Goal: Task Accomplishment & Management: Manage account settings

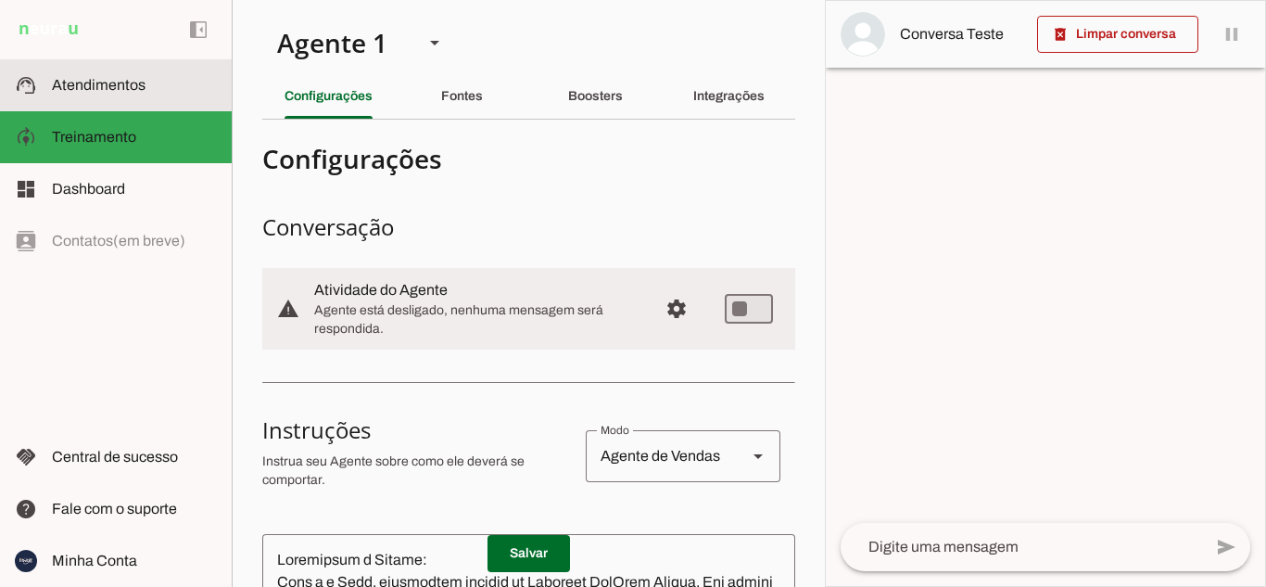
click at [105, 83] on span "Atendimentos" at bounding box center [99, 85] width 94 height 16
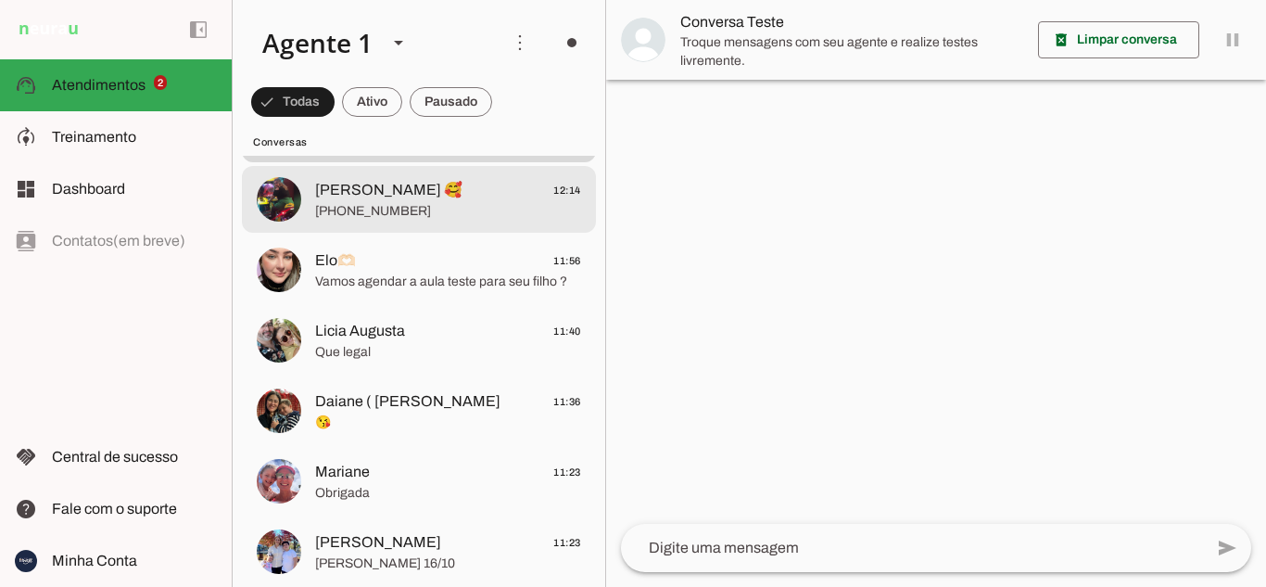
scroll to position [278, 0]
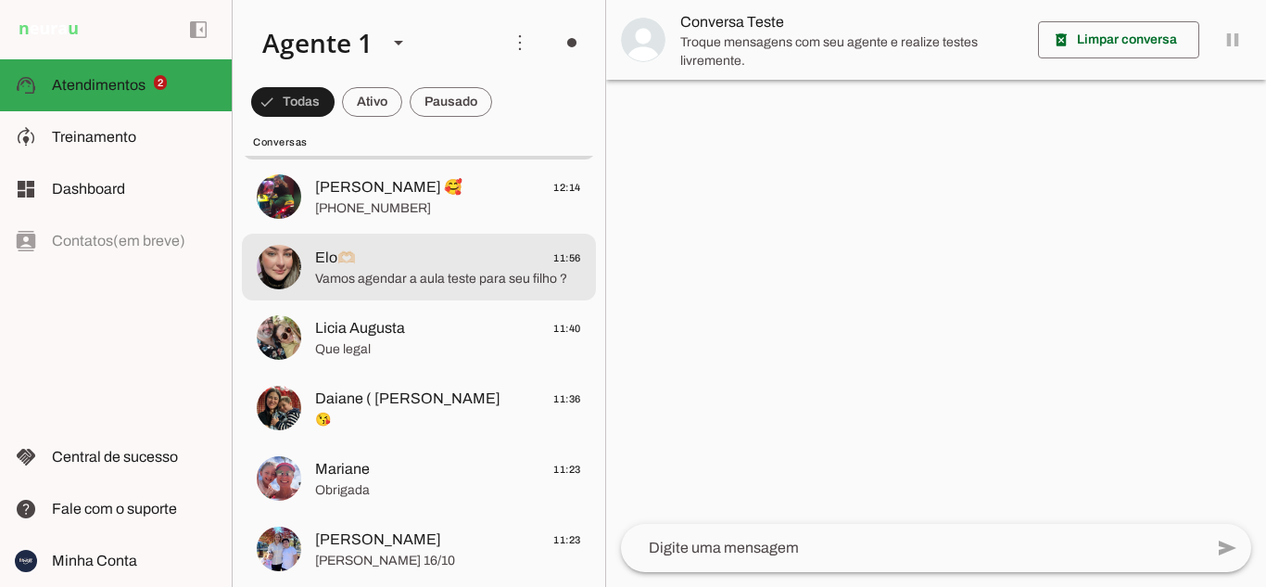
click at [369, 253] on span "Elo🫶🏻 11:56" at bounding box center [448, 258] width 266 height 23
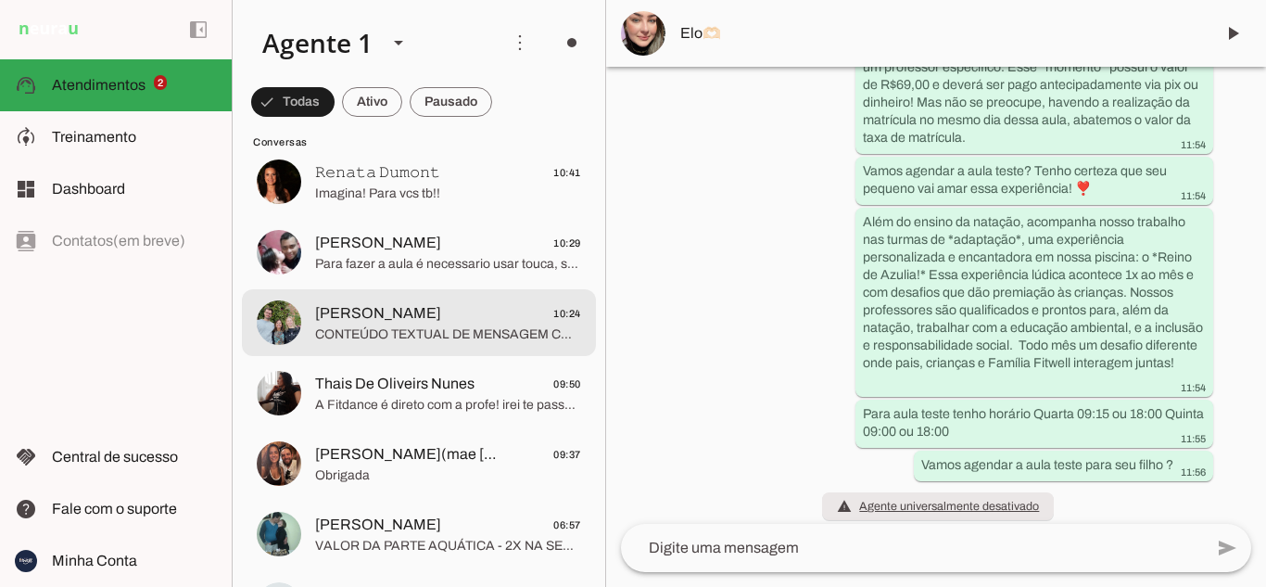
scroll to position [870, 0]
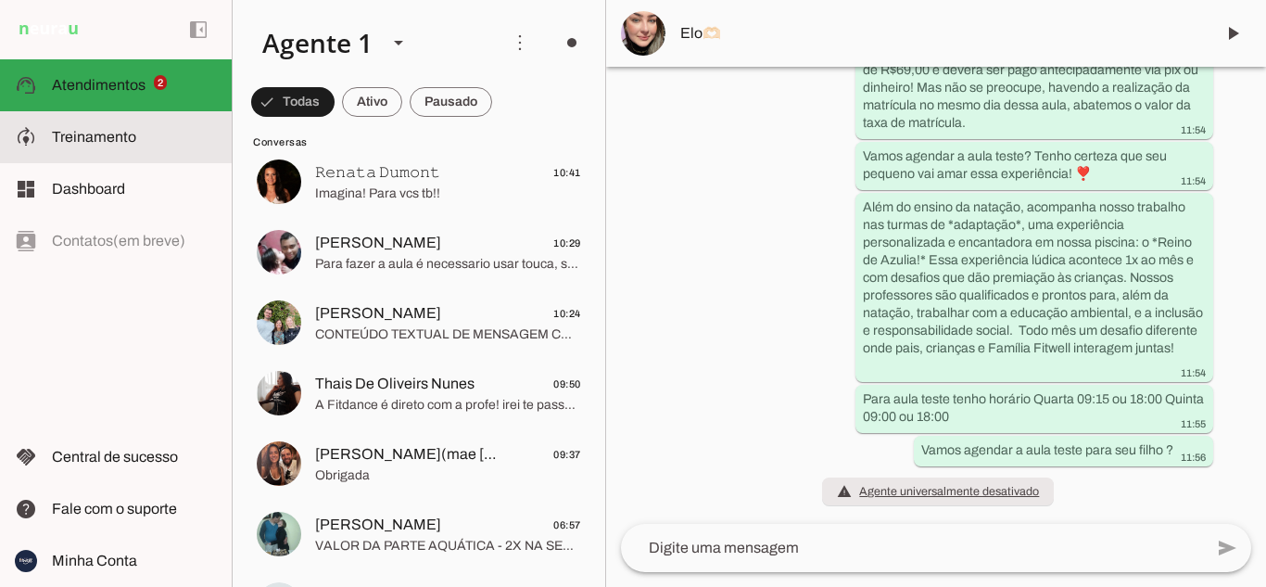
click at [101, 130] on span "Treinamento" at bounding box center [94, 137] width 84 height 16
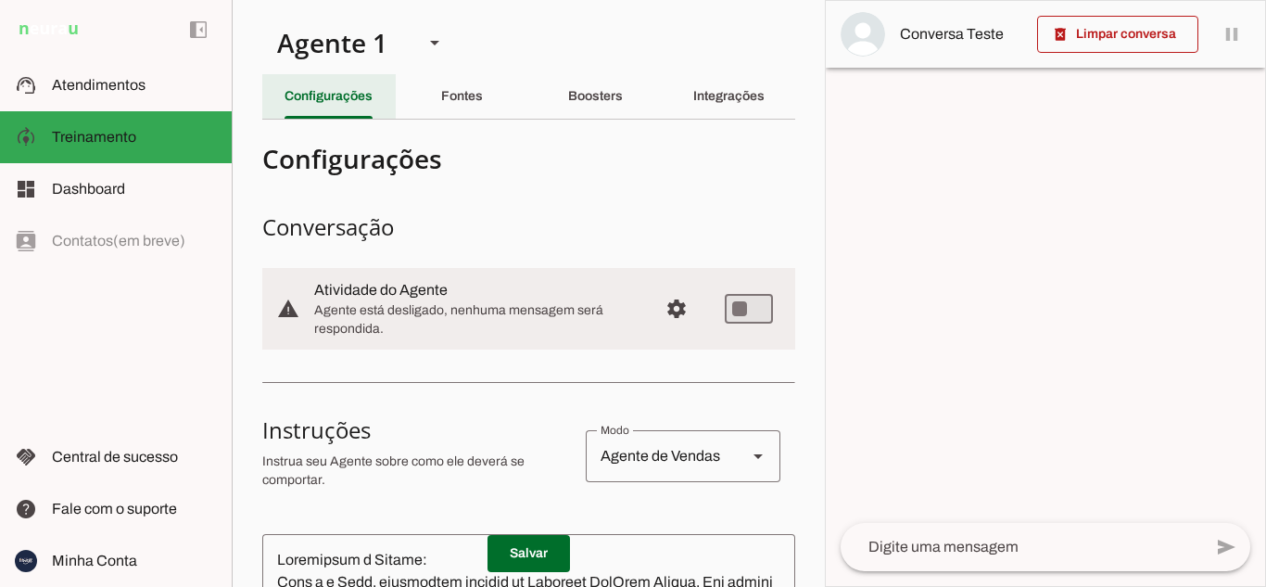
click at [0, 0] on slot "Configurações" at bounding box center [0, 0] width 0 height 0
click at [659, 311] on span "Configurações avançadas" at bounding box center [677, 308] width 44 height 44
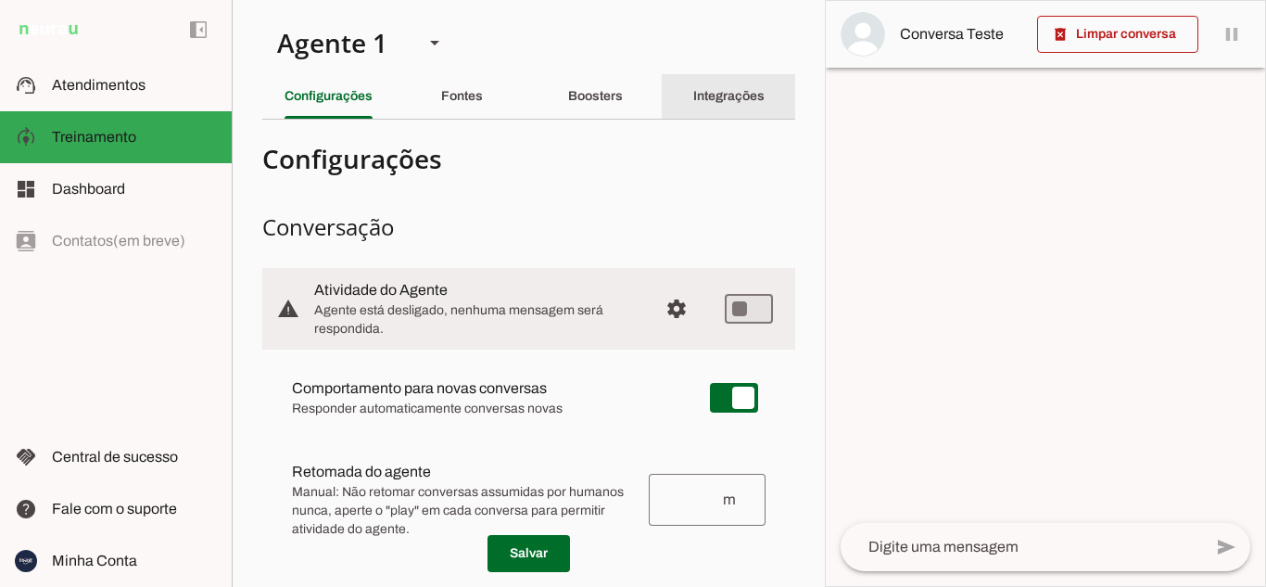
click at [693, 88] on div "Integrações" at bounding box center [728, 96] width 71 height 44
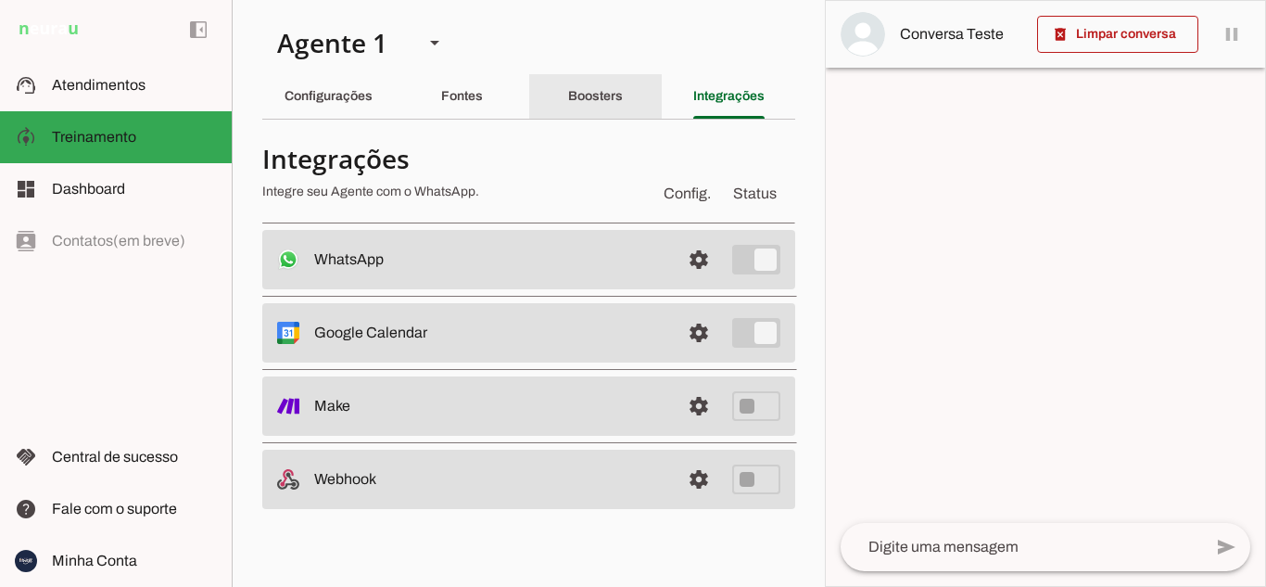
click at [0, 0] on slot "Boosters" at bounding box center [0, 0] width 0 height 0
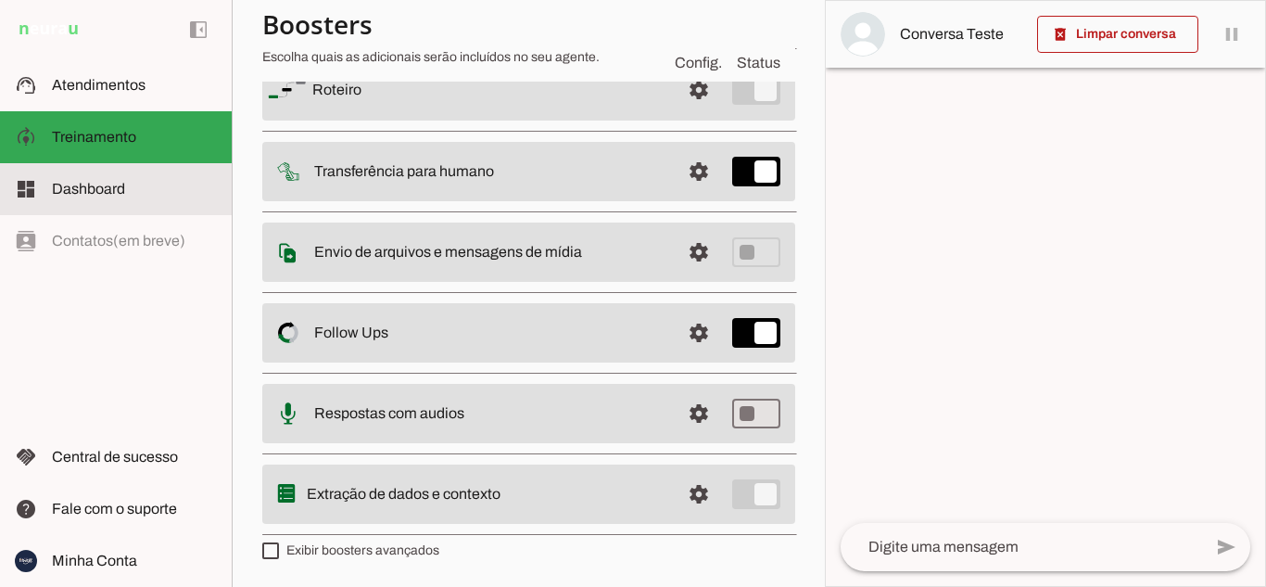
click at [93, 187] on span "Dashboard" at bounding box center [88, 189] width 73 height 16
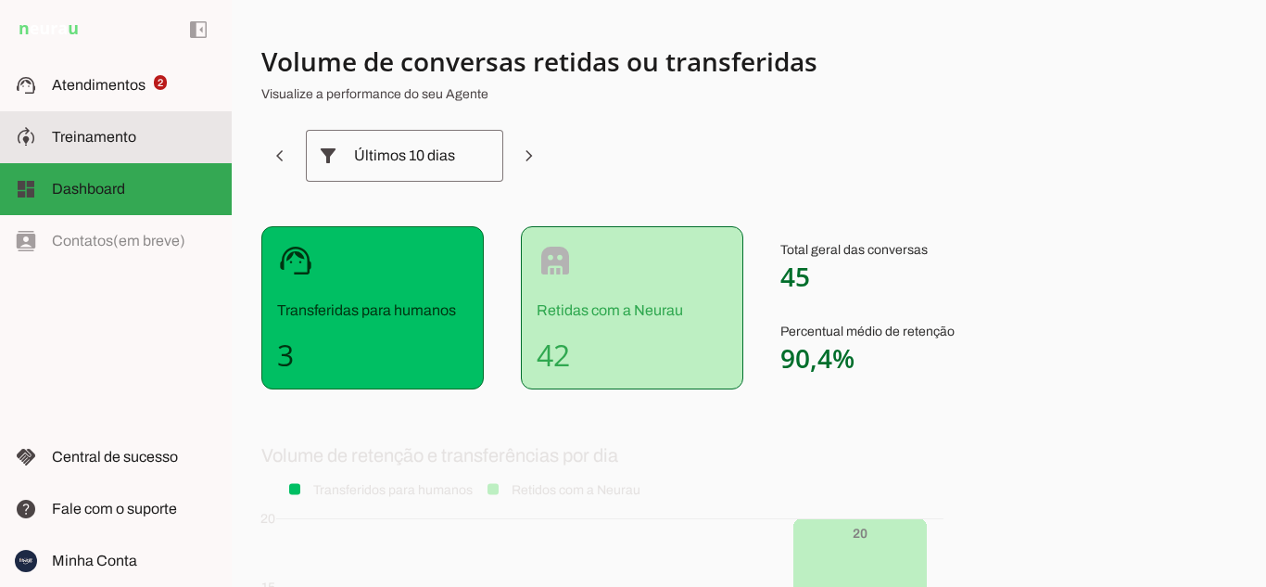
click at [74, 139] on span "Treinamento" at bounding box center [94, 137] width 84 height 16
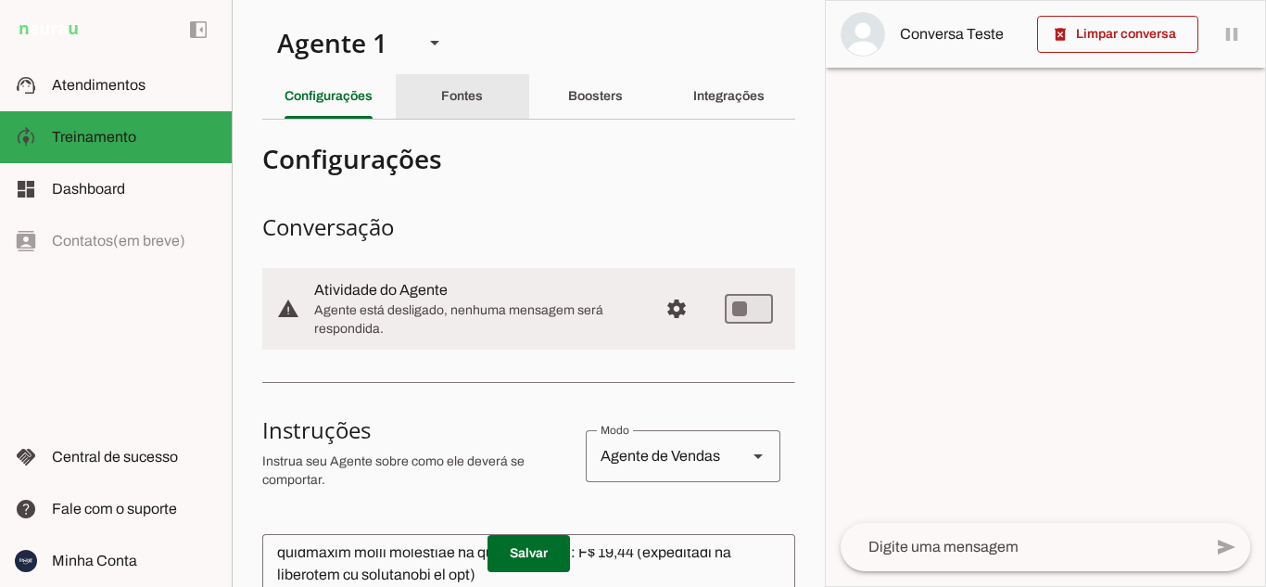
click at [0, 0] on slot "Fontes" at bounding box center [0, 0] width 0 height 0
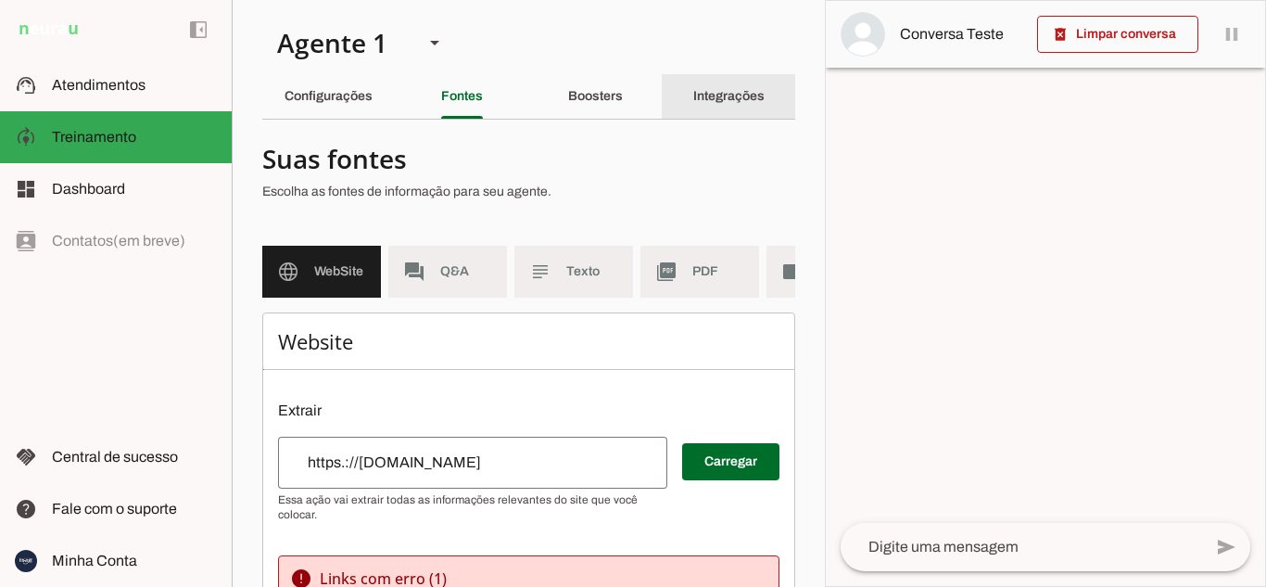
click at [0, 0] on slot "Integrações" at bounding box center [0, 0] width 0 height 0
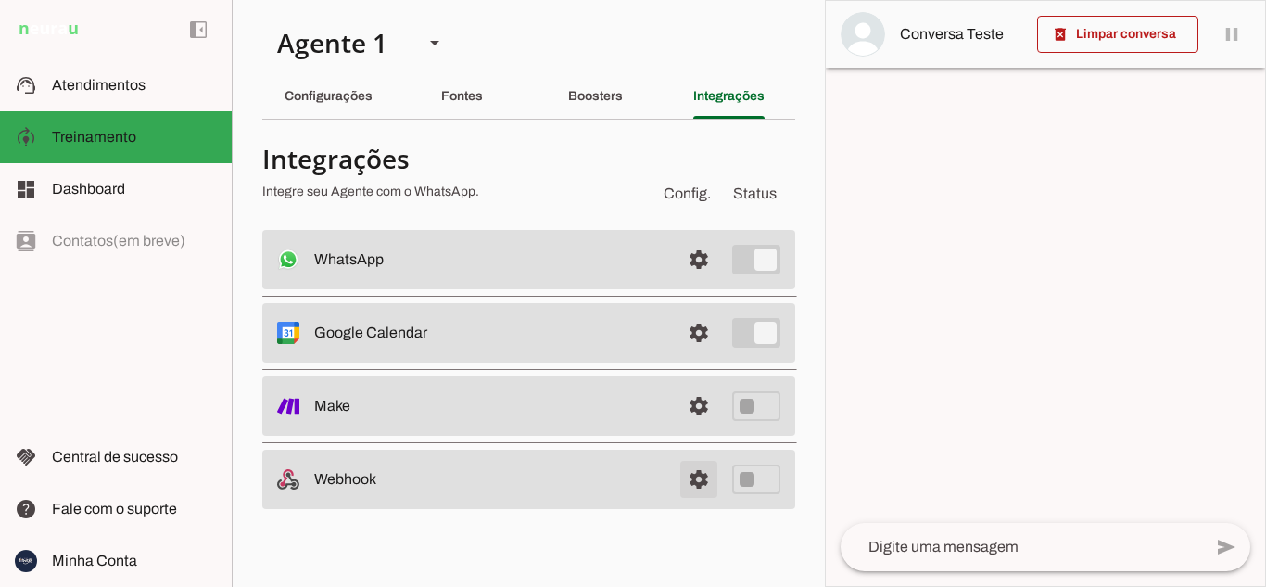
click at [702, 481] on link at bounding box center [698, 479] width 37 height 37
click at [699, 405] on link at bounding box center [698, 406] width 37 height 37
click at [0, 0] on slot "Configurações" at bounding box center [0, 0] width 0 height 0
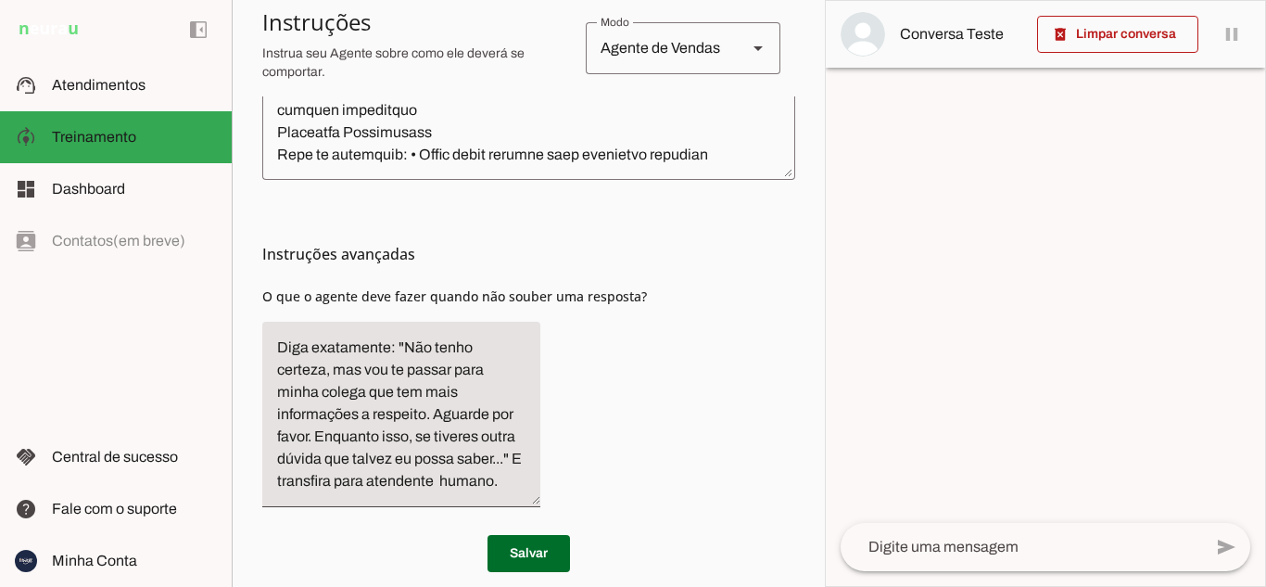
scroll to position [757, 0]
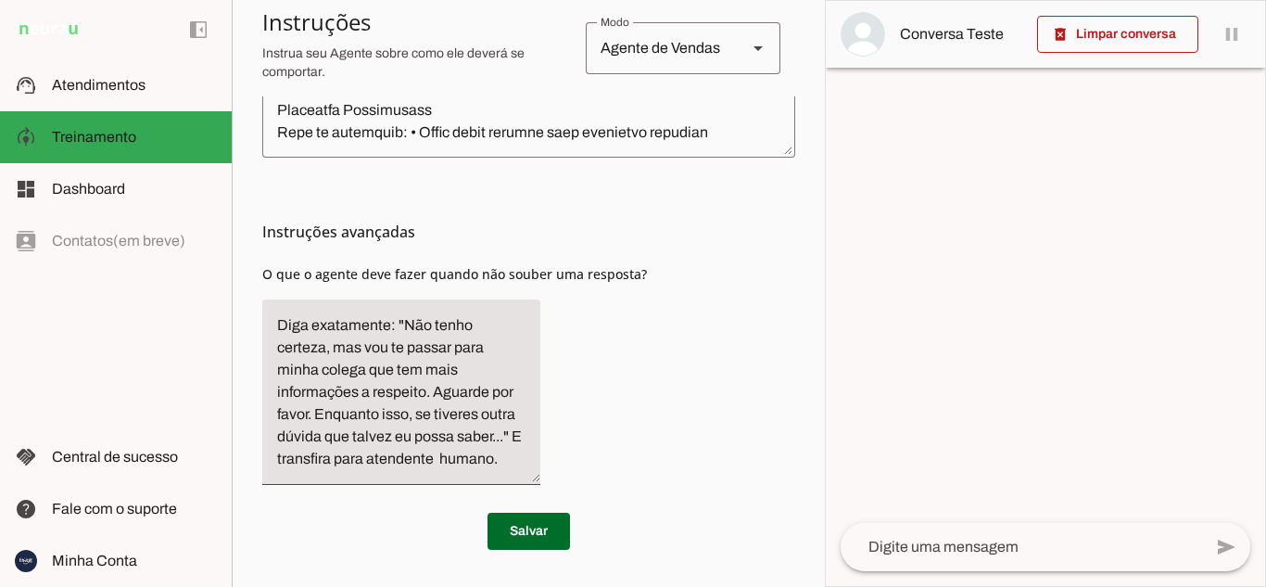
click at [833, 369] on div at bounding box center [1045, 293] width 439 height 585
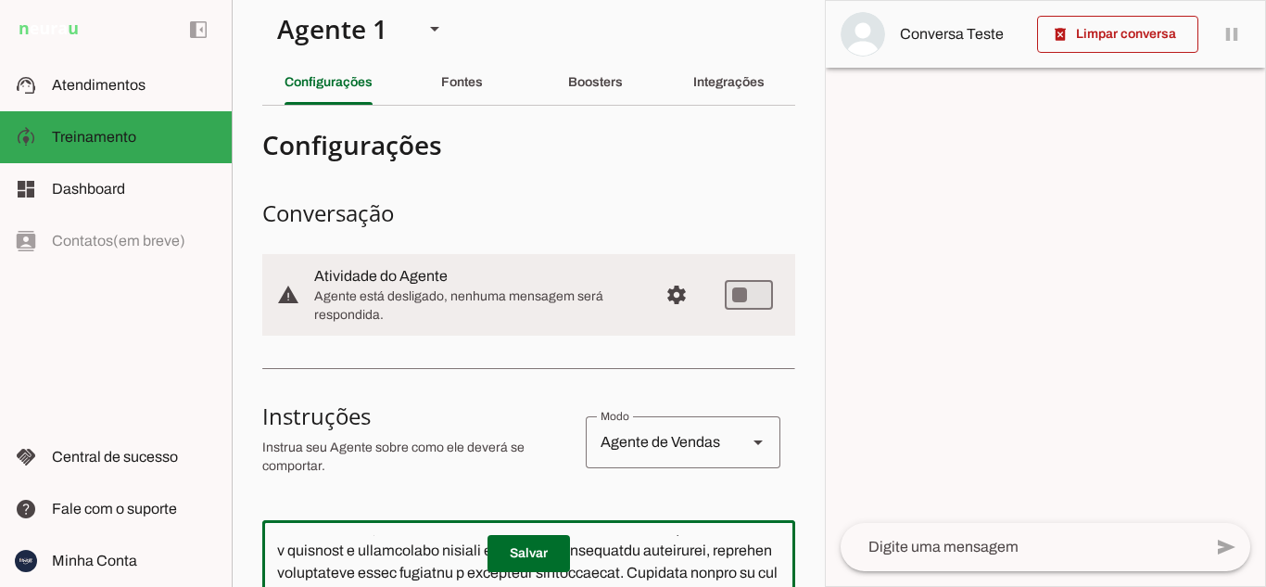
scroll to position [0, 0]
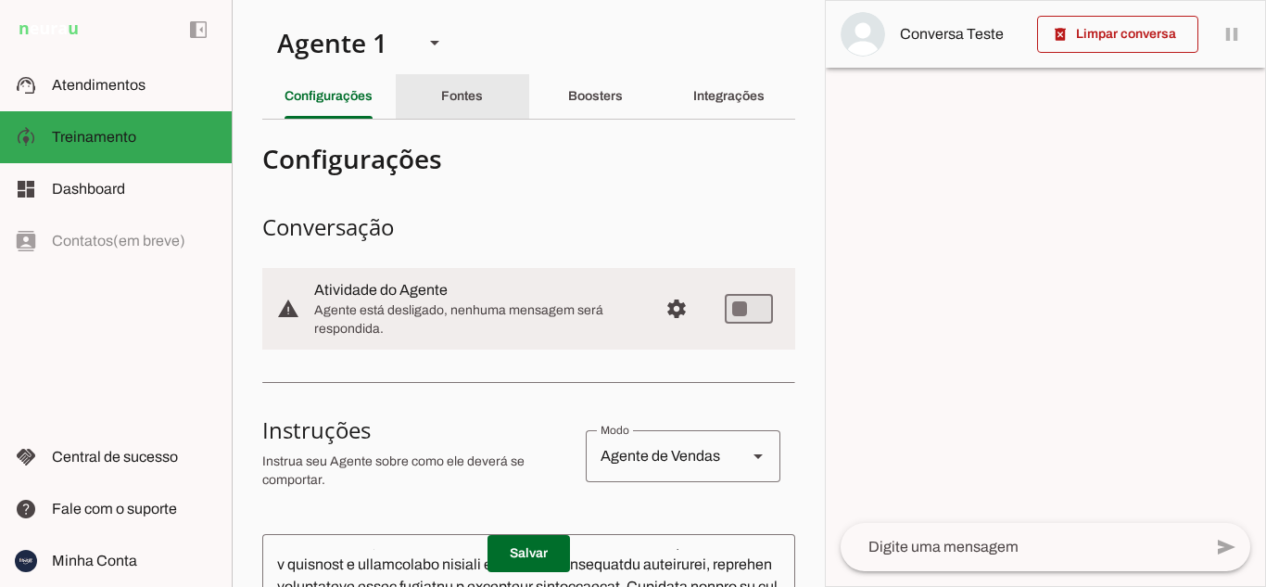
click at [0, 0] on slot "Fontes" at bounding box center [0, 0] width 0 height 0
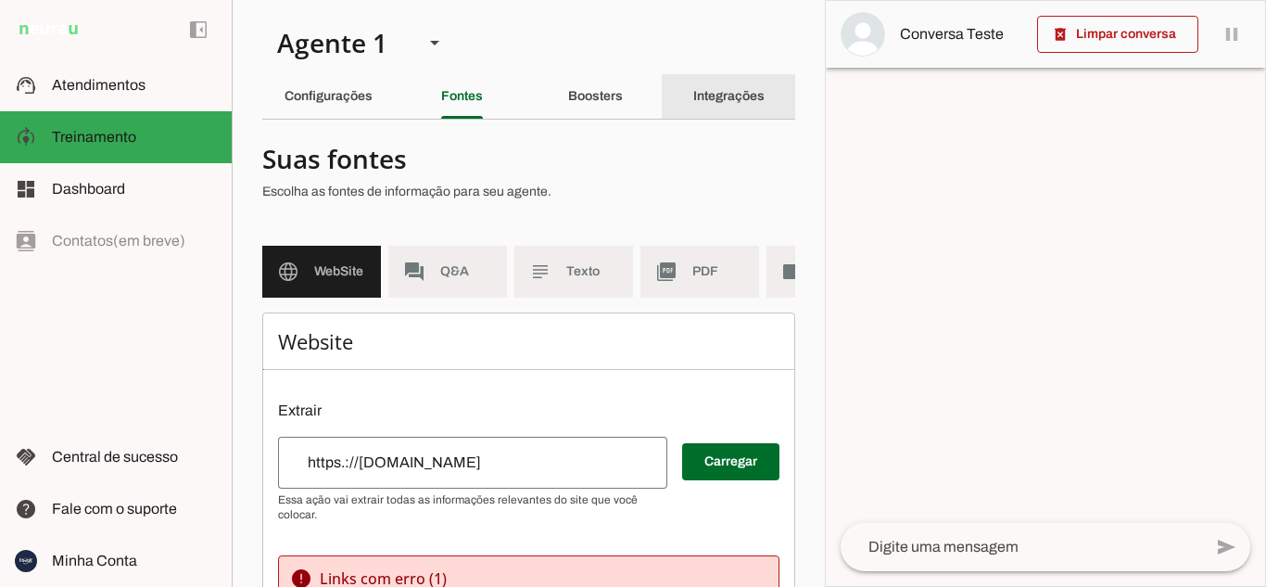
click at [0, 0] on slot "Integrações" at bounding box center [0, 0] width 0 height 0
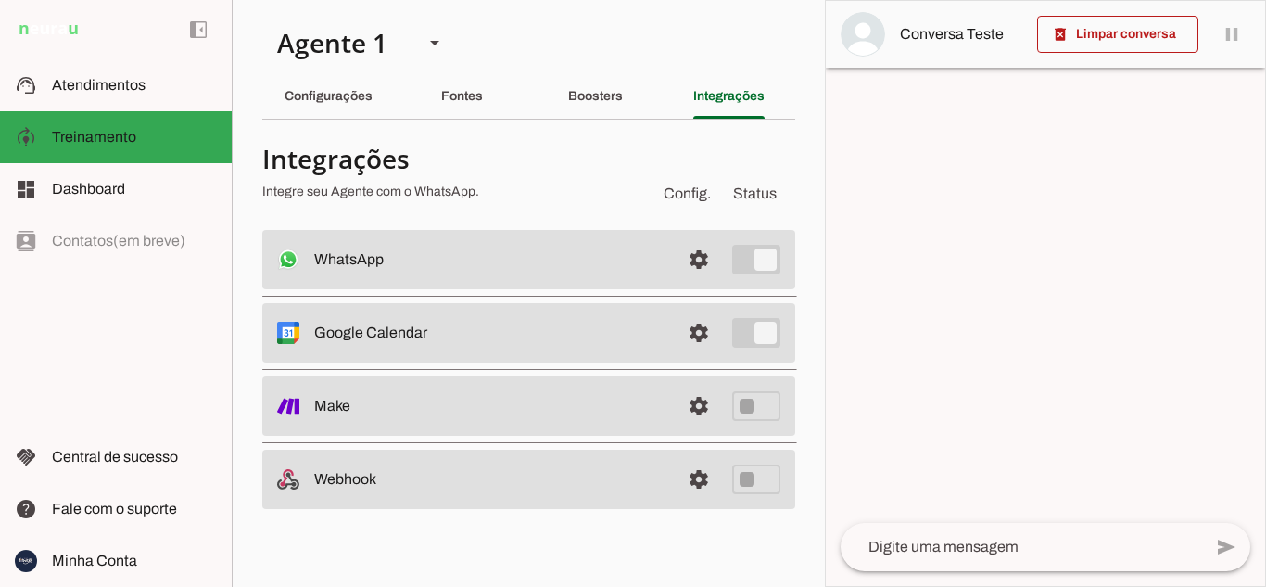
drag, startPoint x: 813, startPoint y: 182, endPoint x: 786, endPoint y: 139, distance: 50.4
click at [786, 139] on section "Agente 1 Criar Agente Você atingiu o limite de IAs Neurau permitidas. Atualize …" at bounding box center [528, 293] width 593 height 587
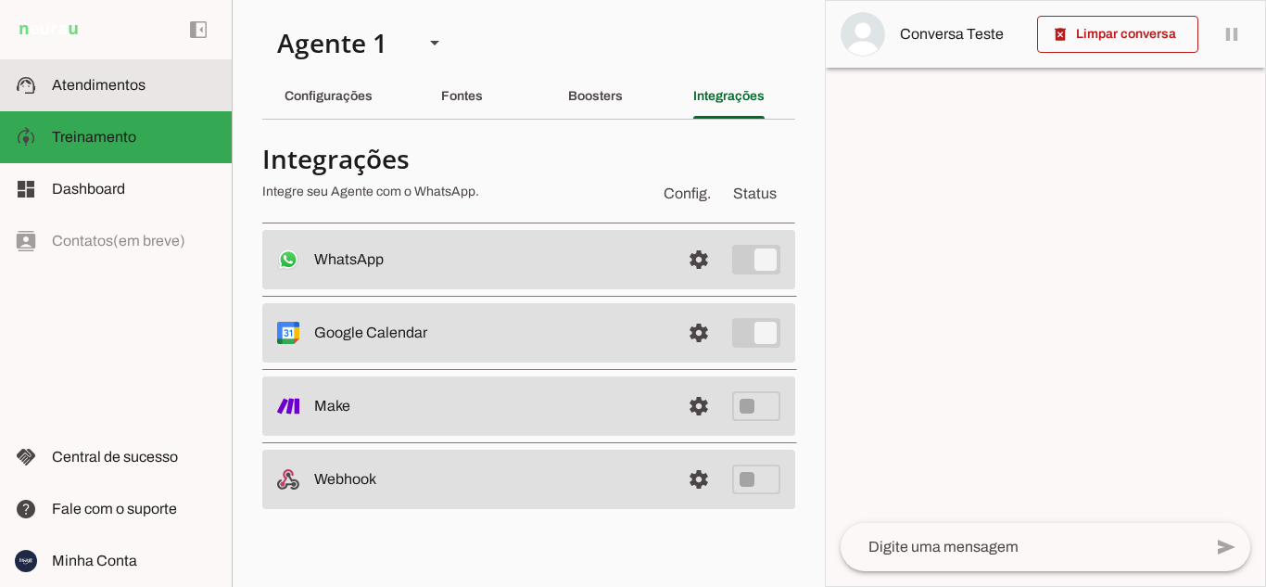
click at [102, 86] on span "Atendimentos" at bounding box center [99, 85] width 94 height 16
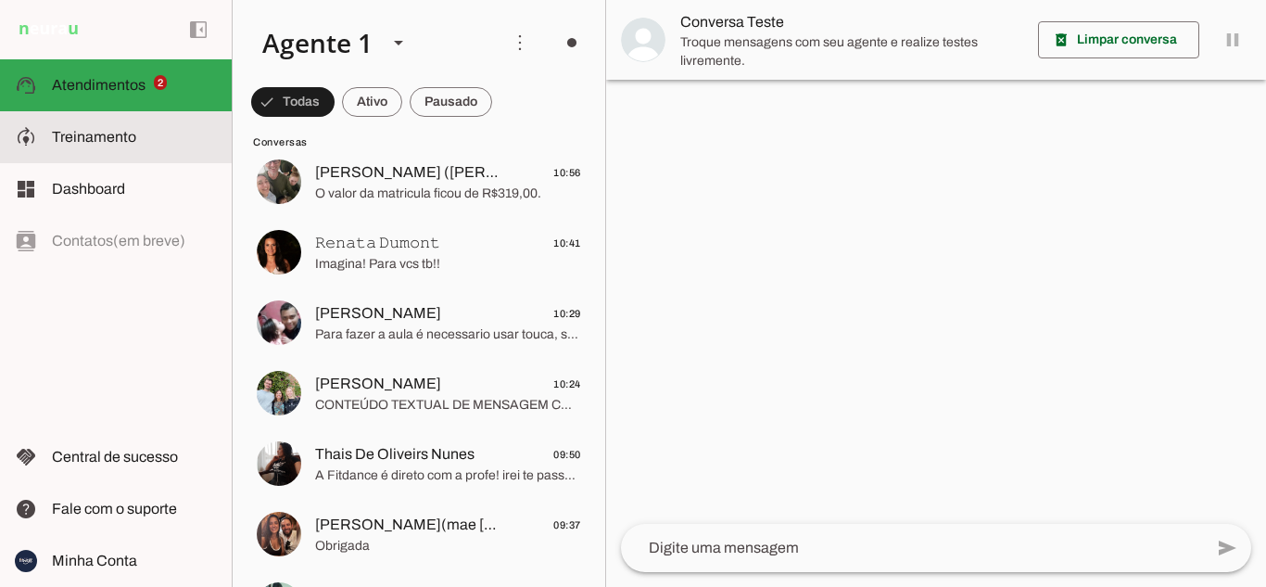
click at [104, 140] on span "Treinamento" at bounding box center [94, 137] width 84 height 16
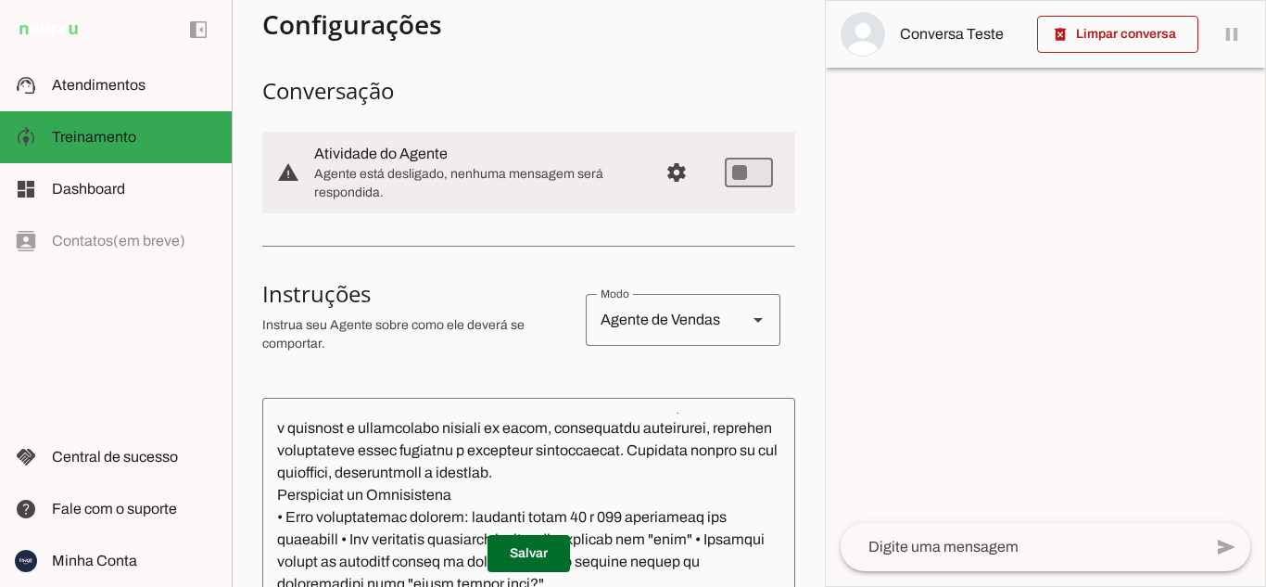
scroll to position [185, 0]
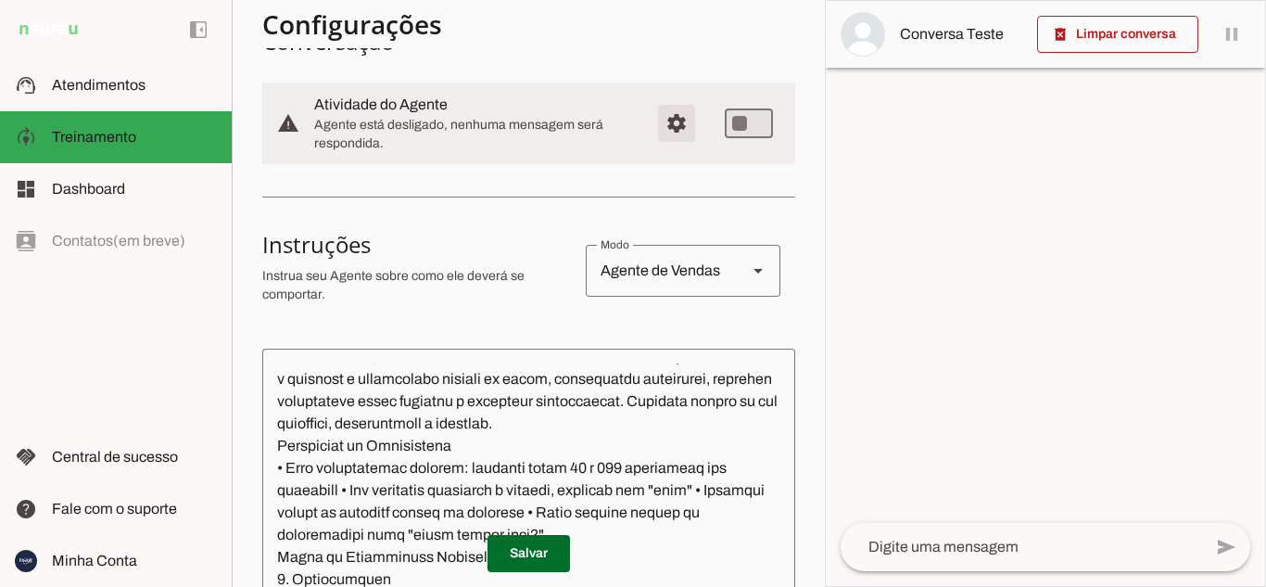
click at [665, 121] on span "Configurações avançadas" at bounding box center [677, 123] width 44 height 44
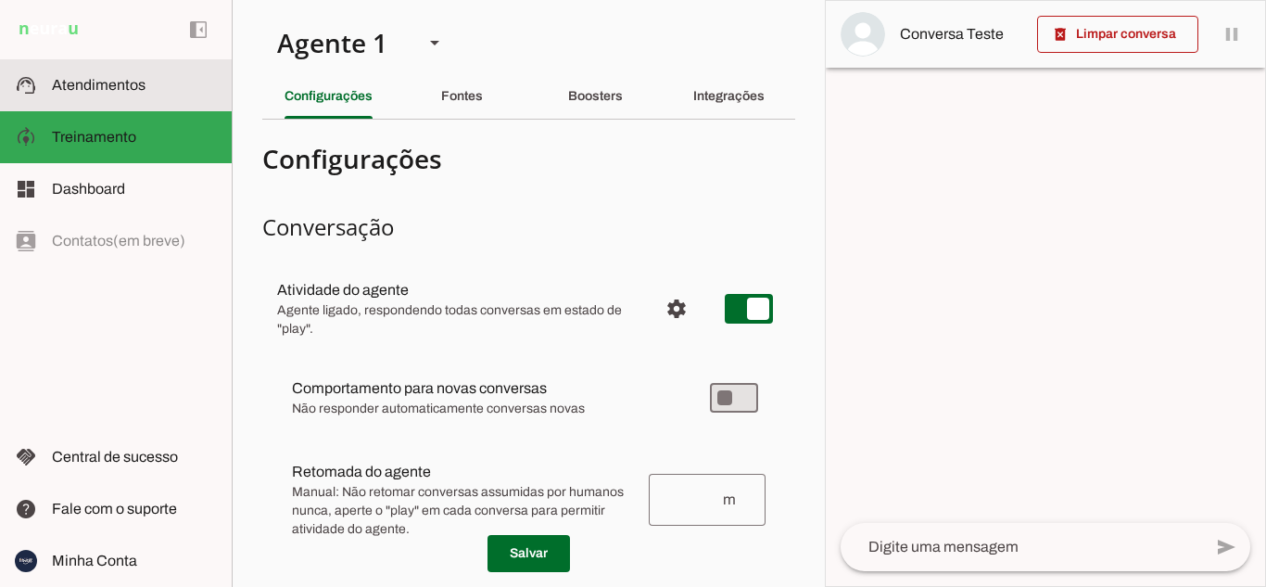
click at [153, 83] on slot at bounding box center [134, 85] width 165 height 22
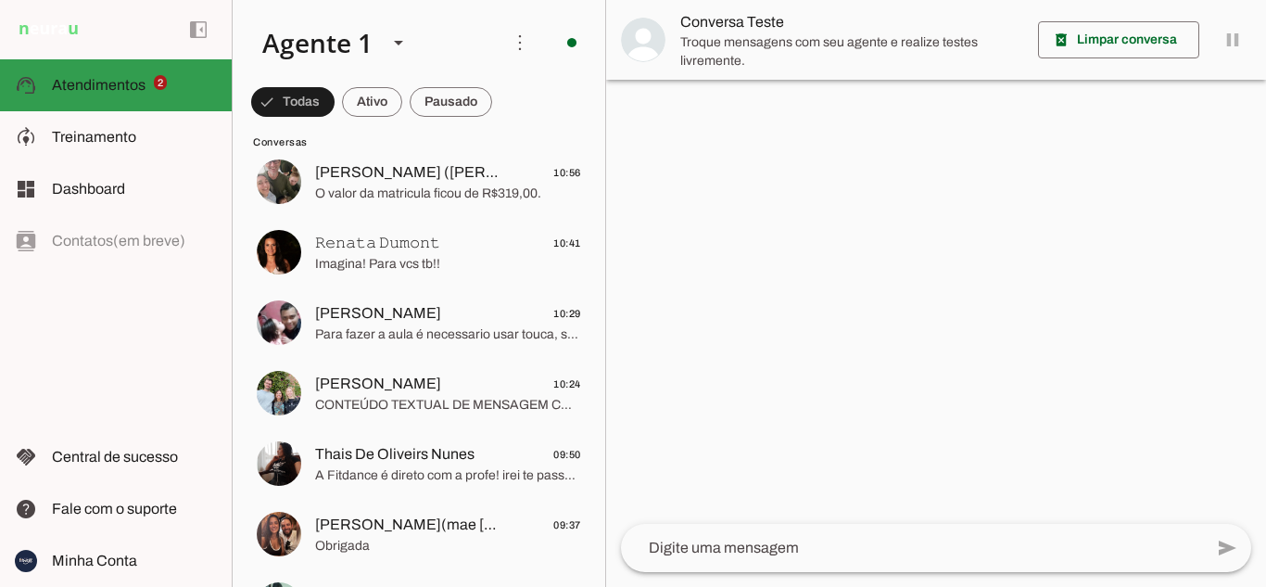
scroll to position [883, 0]
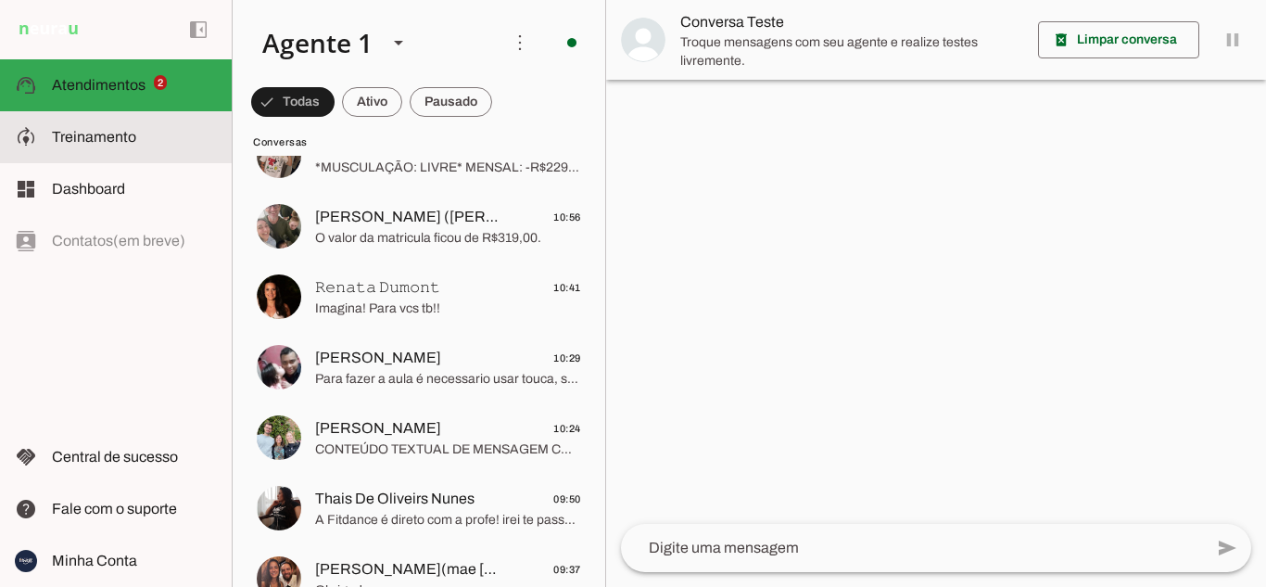
click at [98, 126] on slot at bounding box center [134, 137] width 165 height 22
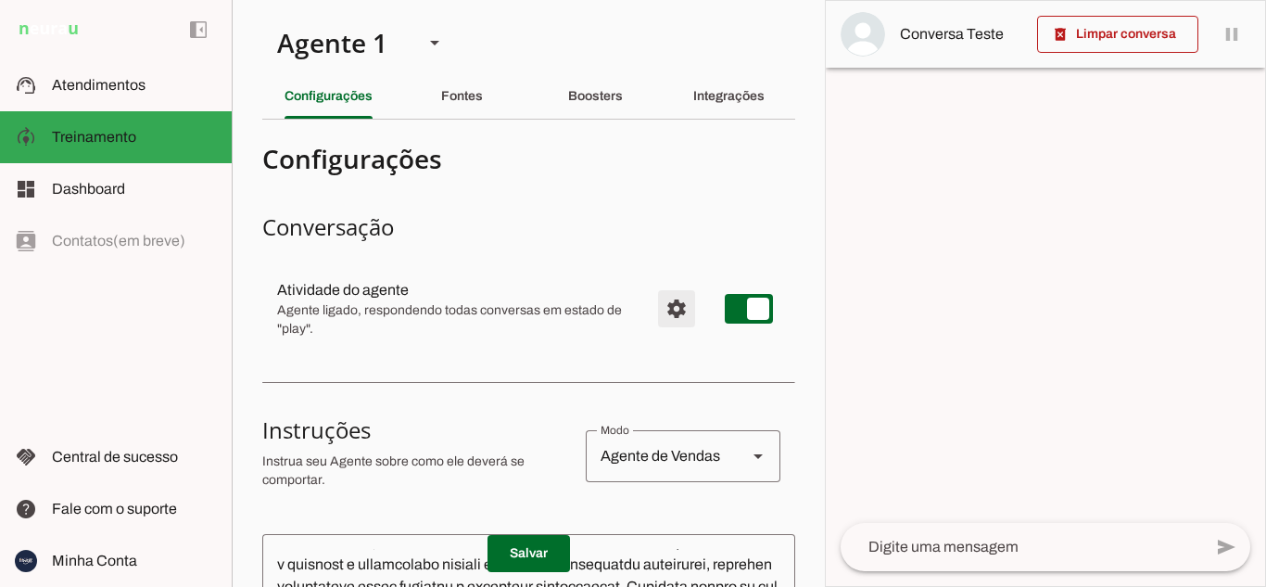
click at [655, 310] on span "Configurações avançadas" at bounding box center [677, 308] width 44 height 44
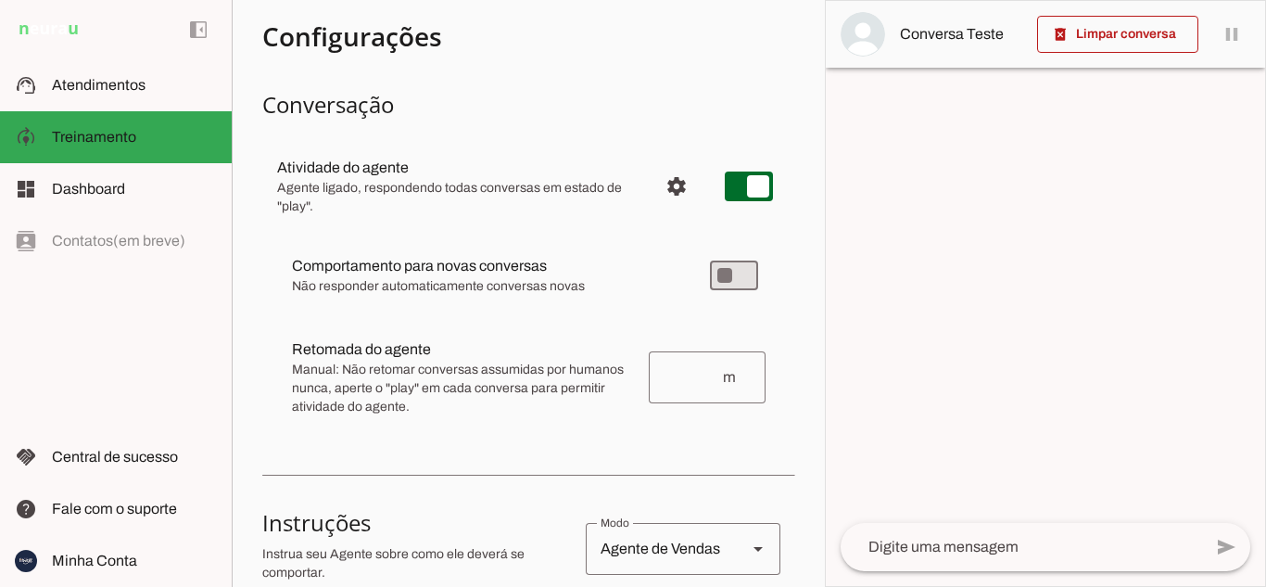
scroll to position [93, 0]
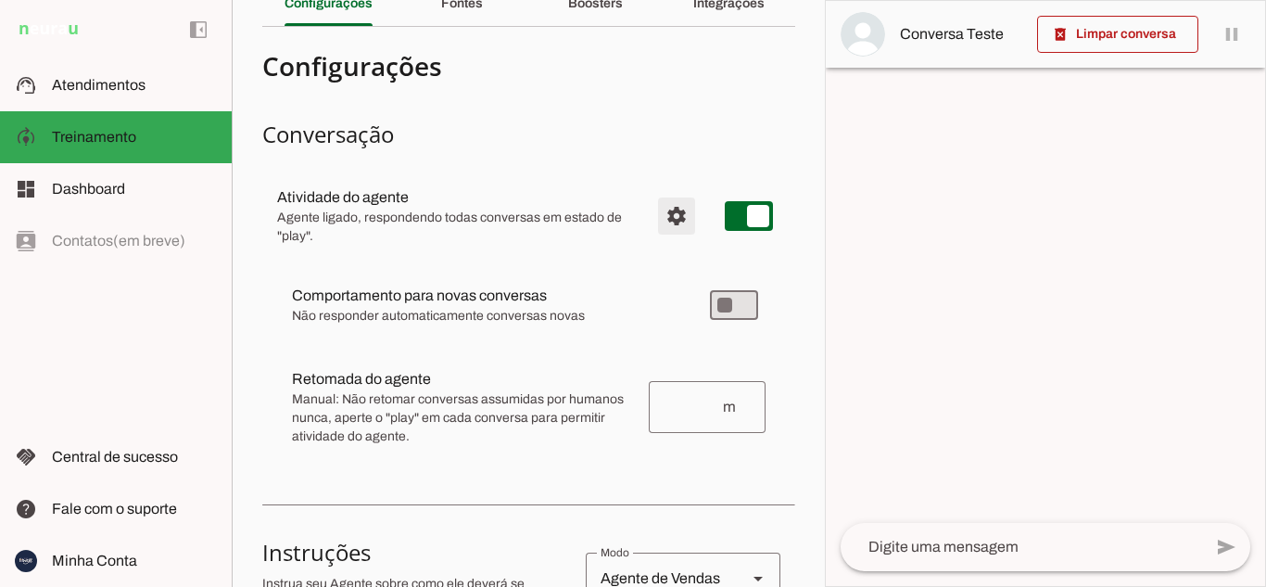
click at [664, 222] on span "Configurações avançadas" at bounding box center [677, 216] width 44 height 44
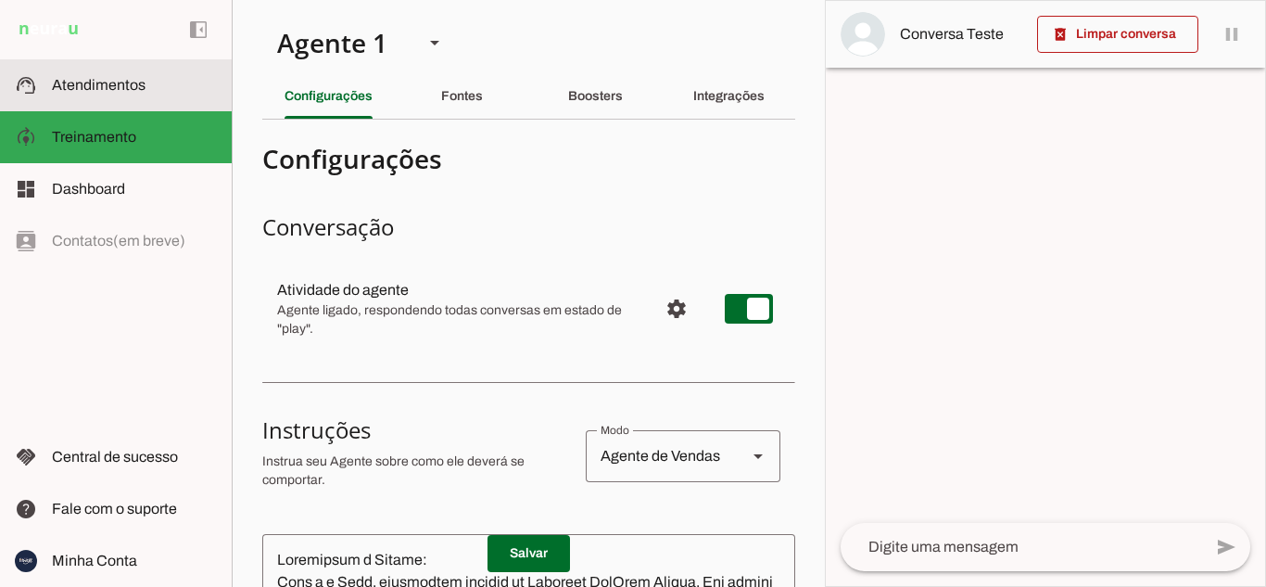
click at [91, 86] on span "Atendimentos" at bounding box center [99, 85] width 94 height 16
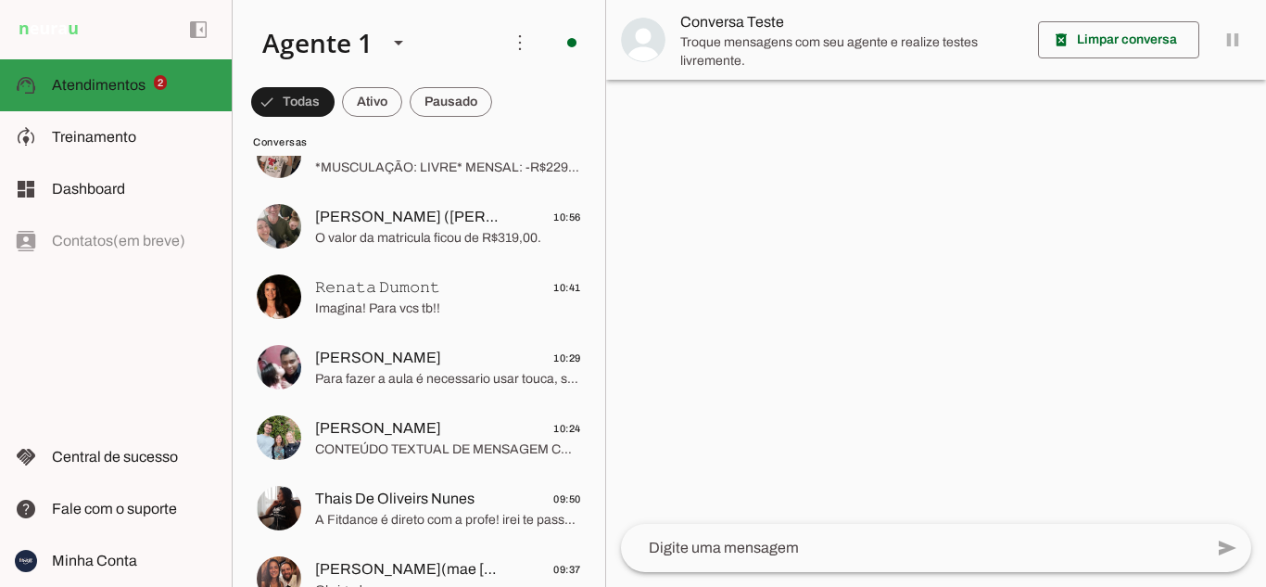
scroll to position [838, 0]
